Goal: Find specific page/section: Find specific page/section

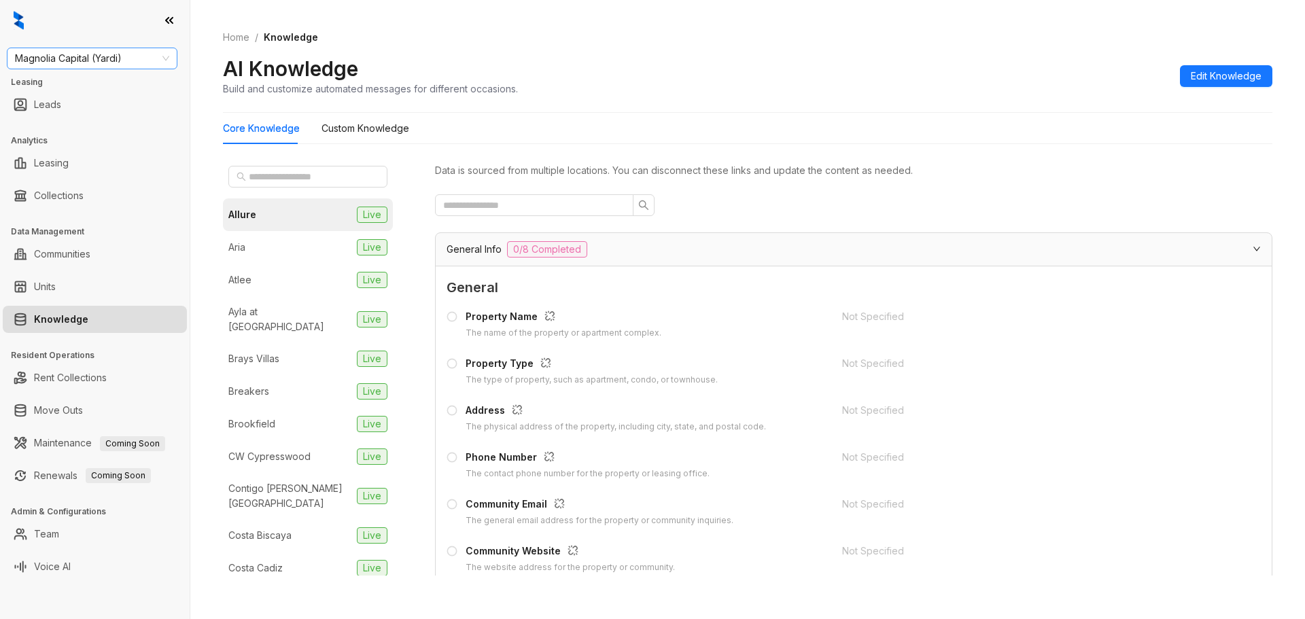
click at [102, 55] on span "Magnolia Capital (Yardi)" at bounding box center [92, 58] width 154 height 20
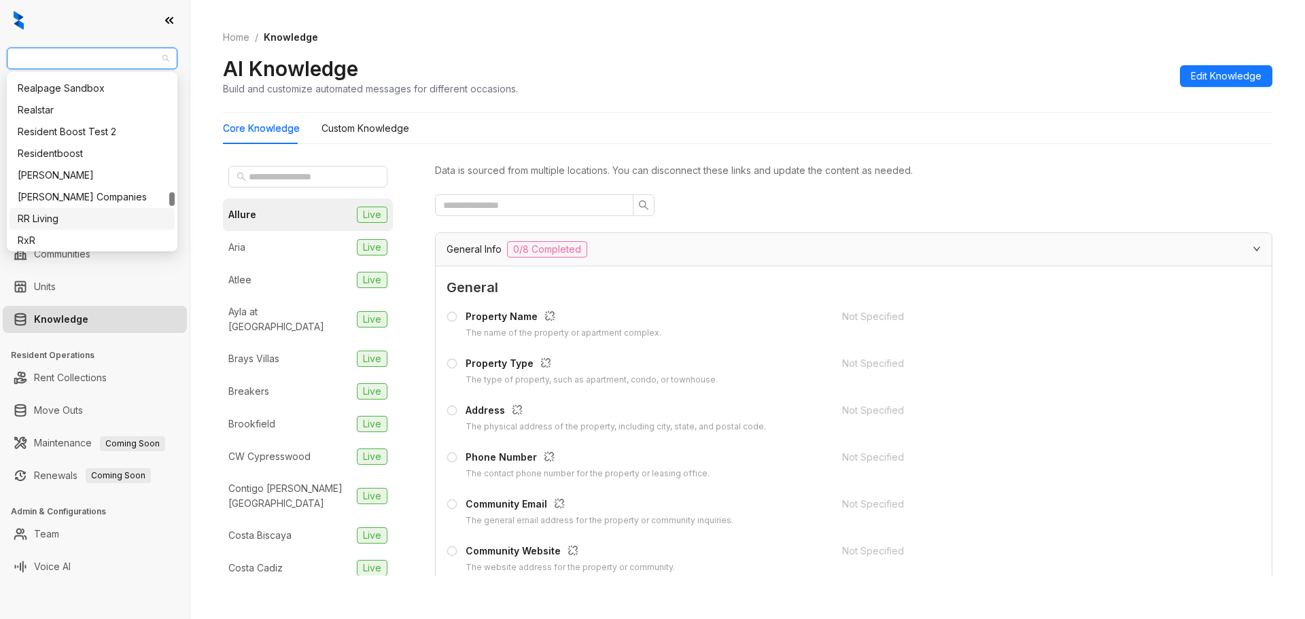
click at [65, 223] on div "RR Living" at bounding box center [92, 218] width 149 height 15
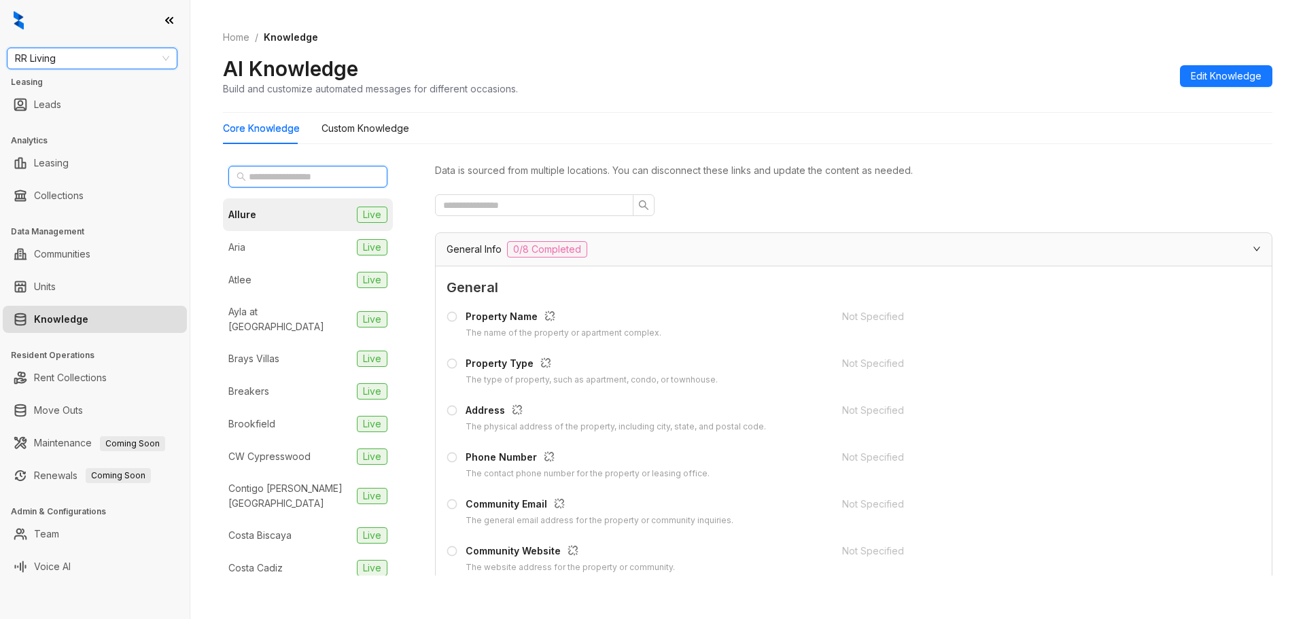
click at [273, 177] on input "text" at bounding box center [309, 176] width 120 height 15
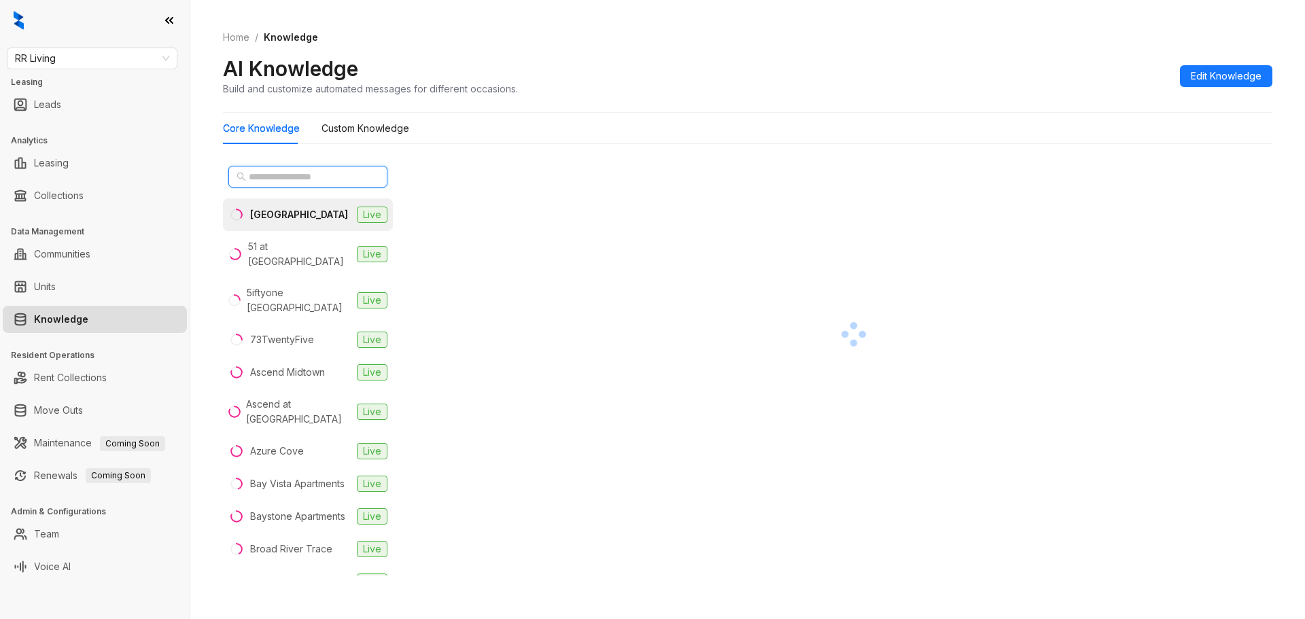
click at [300, 178] on input "text" at bounding box center [309, 176] width 120 height 15
click at [302, 227] on li "[GEOGRAPHIC_DATA] Live" at bounding box center [308, 215] width 170 height 33
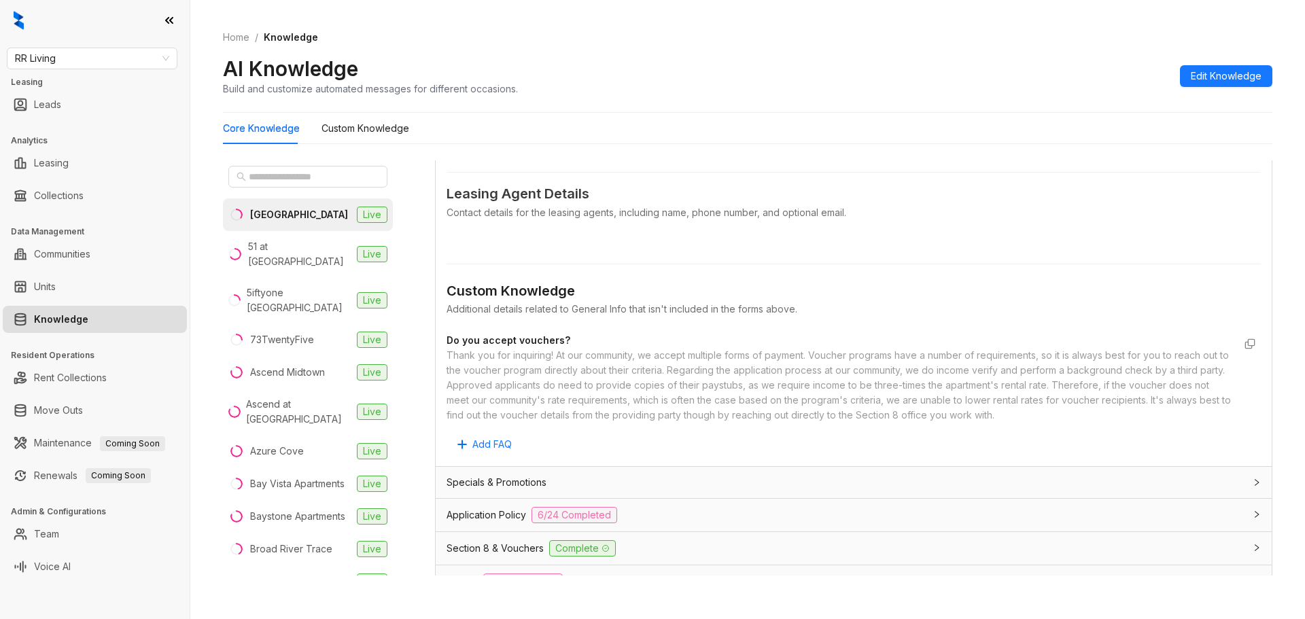
scroll to position [680, 0]
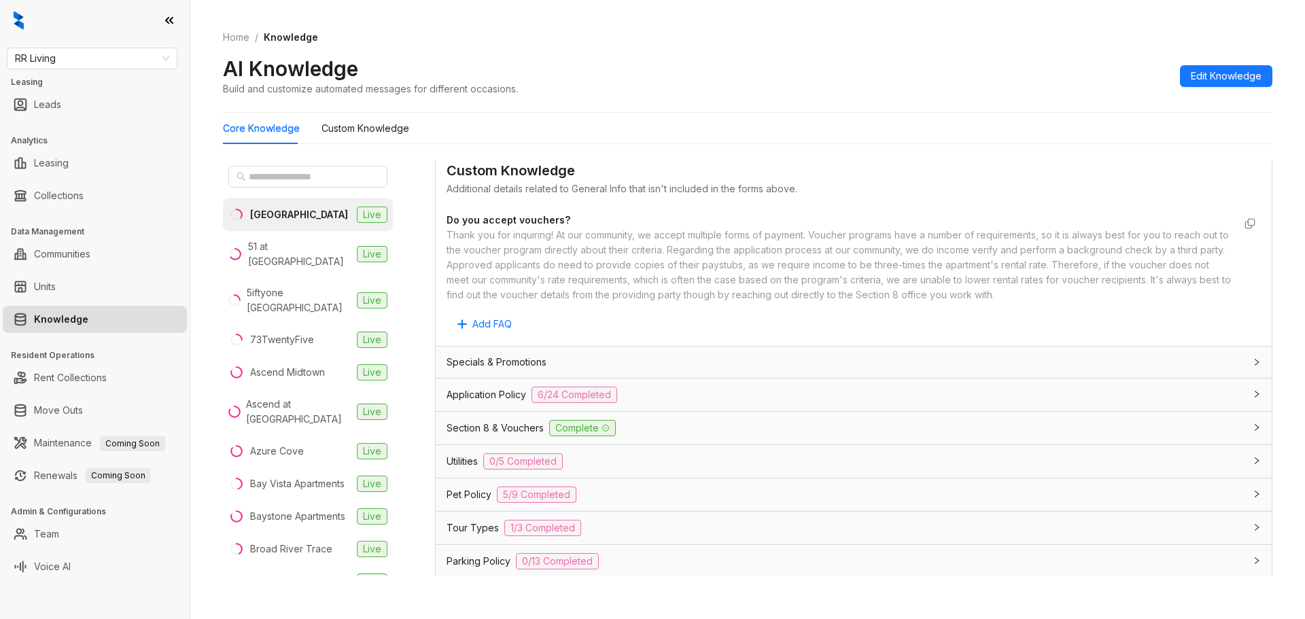
click at [563, 457] on span "0/5 Completed" at bounding box center [523, 462] width 80 height 16
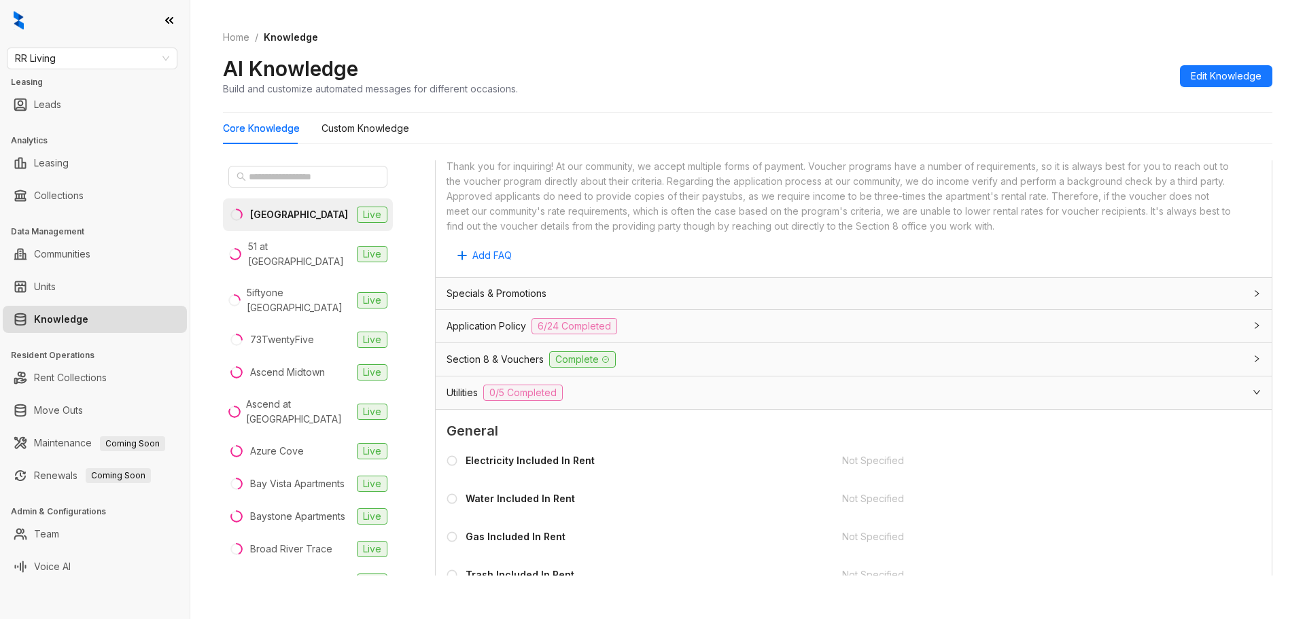
scroll to position [952, 0]
